Goal: Task Accomplishment & Management: Manage account settings

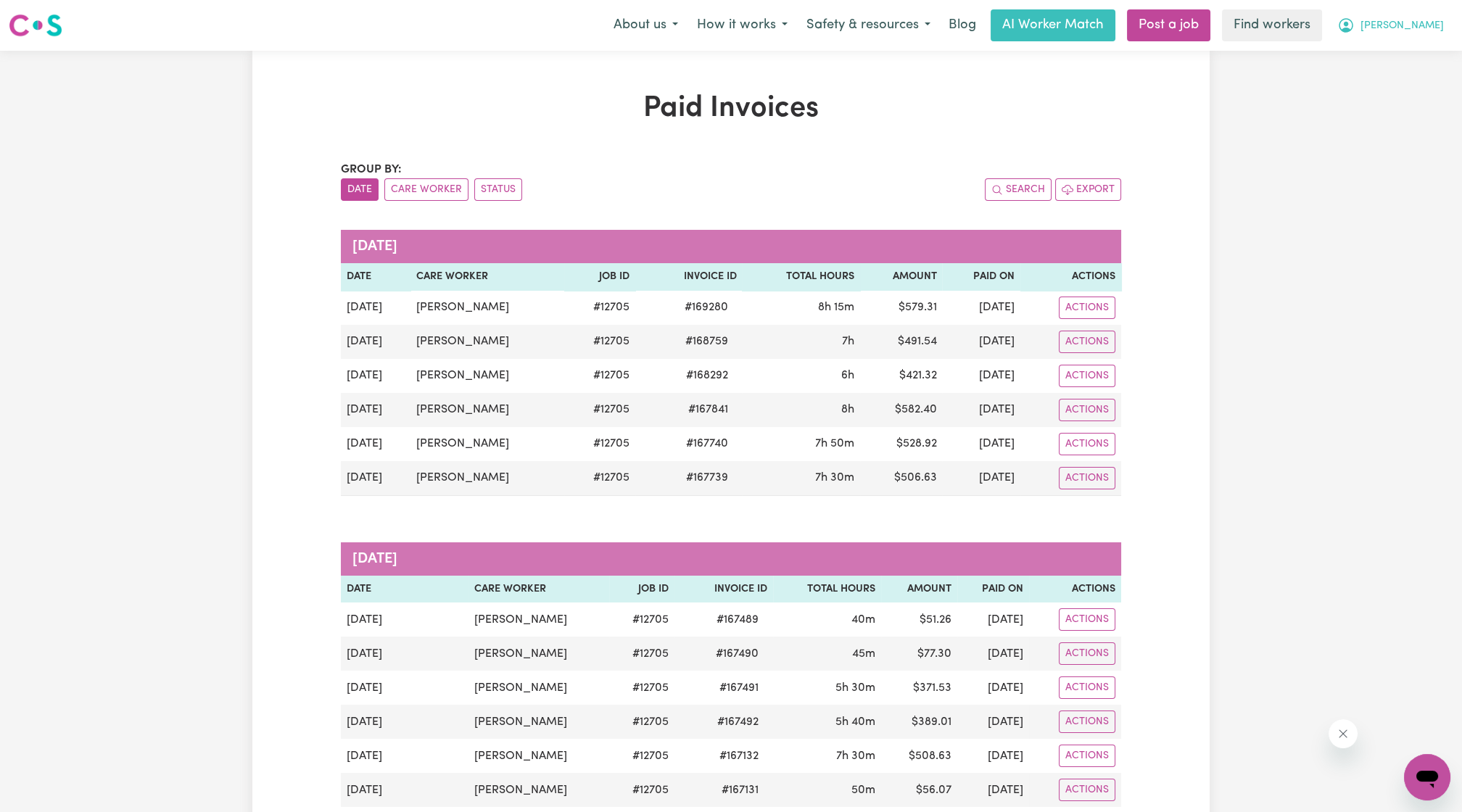
click at [1422, 25] on span "[PERSON_NAME]" at bounding box center [1402, 26] width 83 height 16
click at [1386, 79] on link "Logout" at bounding box center [1395, 83] width 115 height 28
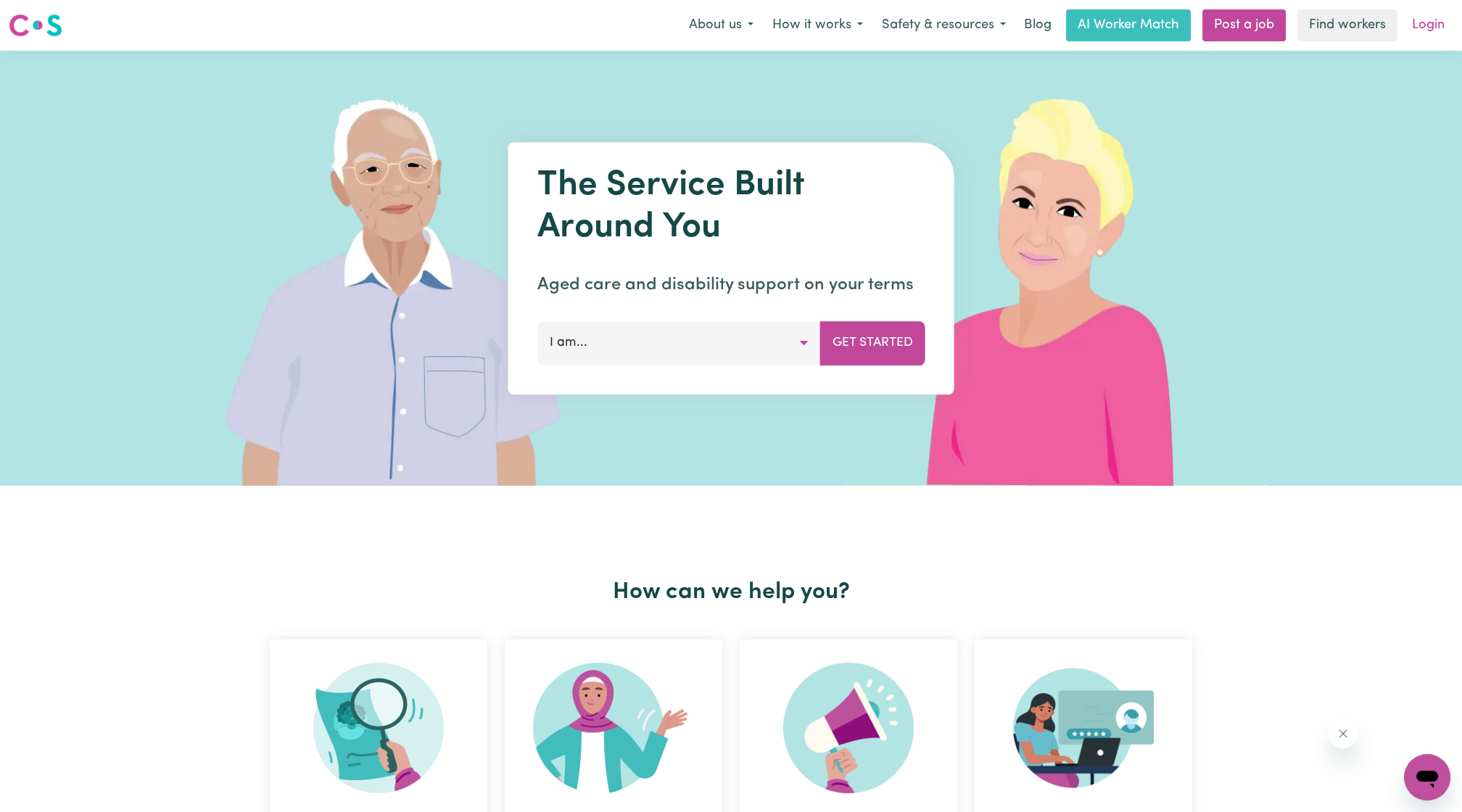
click at [1412, 31] on link "Login" at bounding box center [1428, 25] width 50 height 32
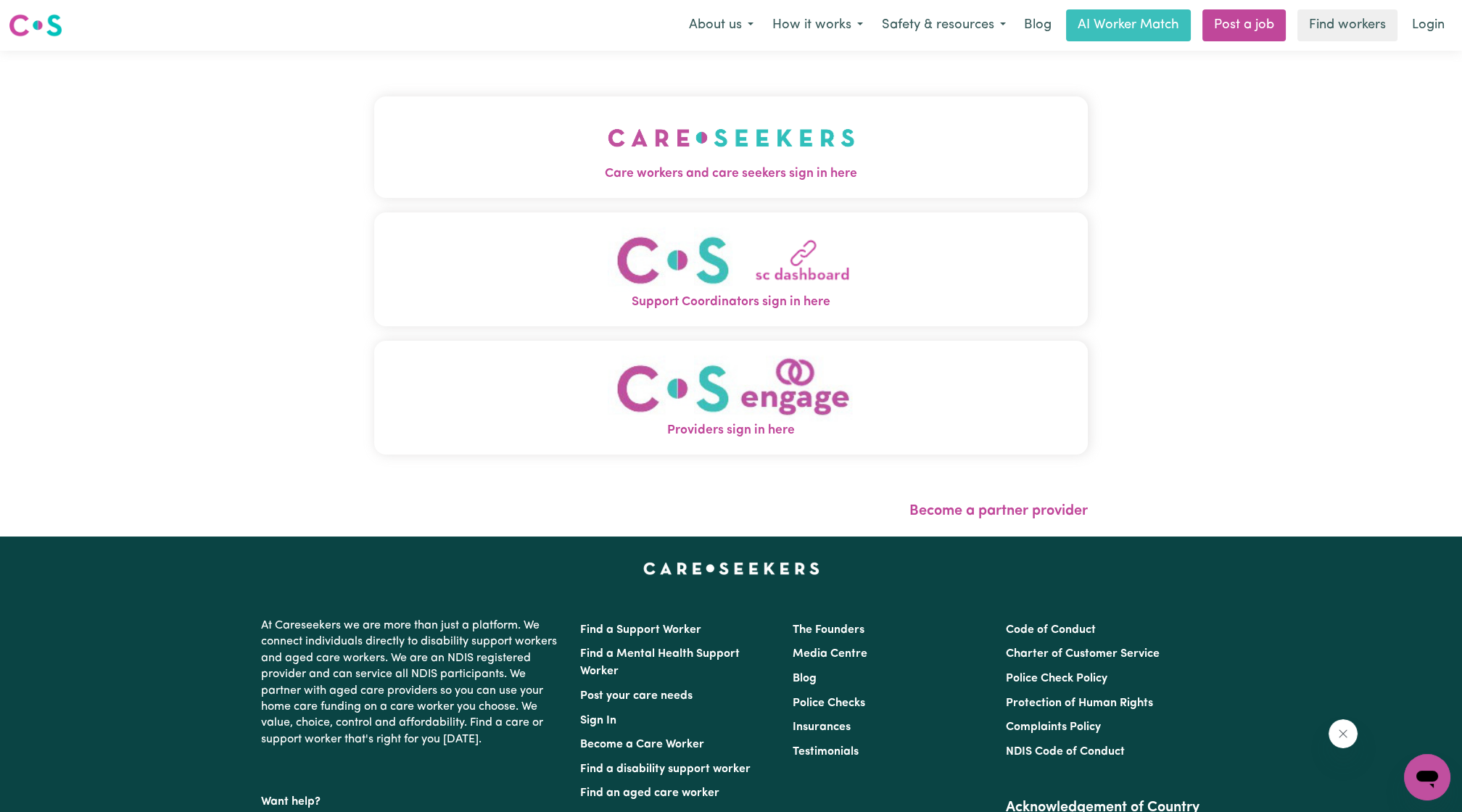
click at [630, 157] on button "Care workers and care seekers sign in here" at bounding box center [731, 147] width 713 height 102
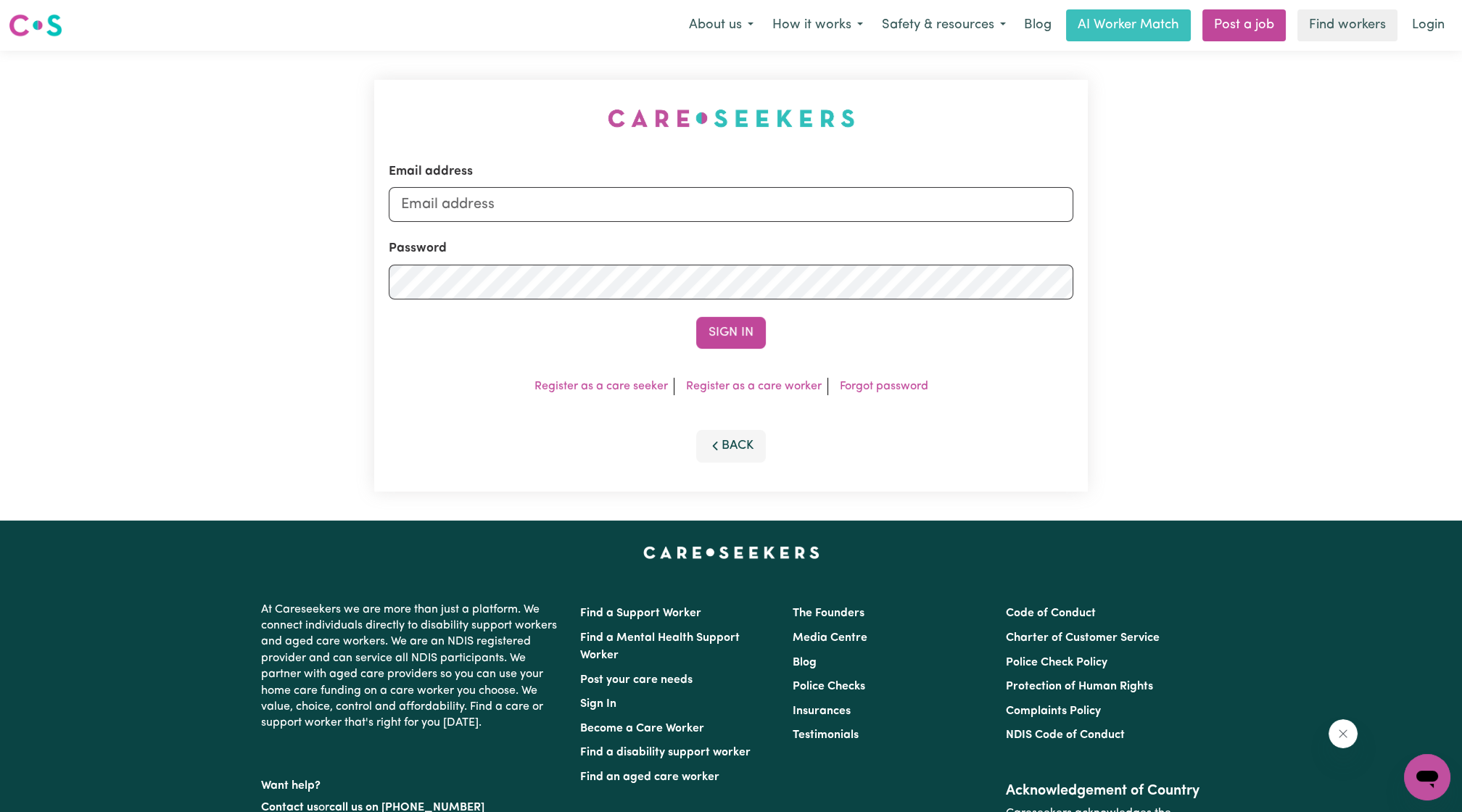
click at [637, 222] on form "Email address Password Sign In" at bounding box center [731, 256] width 685 height 186
drag, startPoint x: 639, startPoint y: 195, endPoint x: 638, endPoint y: 206, distance: 11.0
click at [639, 195] on input "Email address" at bounding box center [731, 204] width 685 height 34
drag, startPoint x: 477, startPoint y: 203, endPoint x: 868, endPoint y: 211, distance: 391.1
click at [864, 215] on input "[EMAIL_ADDRESS][PERSON_NAME][DOMAIN_NAME]" at bounding box center [731, 204] width 685 height 34
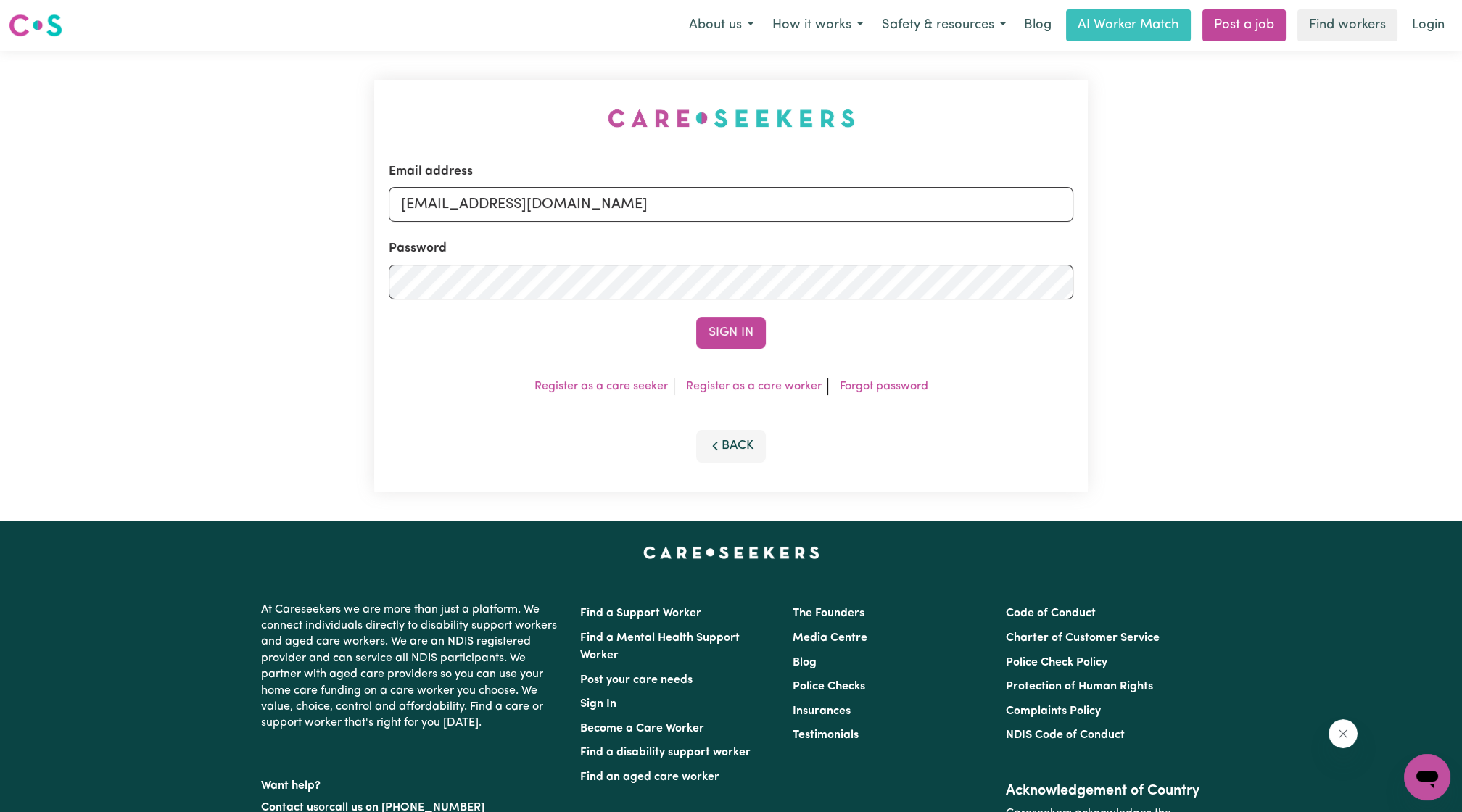
type input "[EMAIL_ADDRESS][DOMAIN_NAME]"
click at [831, 318] on div "Sign In" at bounding box center [731, 333] width 685 height 32
click at [763, 332] on button "Sign In" at bounding box center [731, 333] width 70 height 32
